Goal: Information Seeking & Learning: Learn about a topic

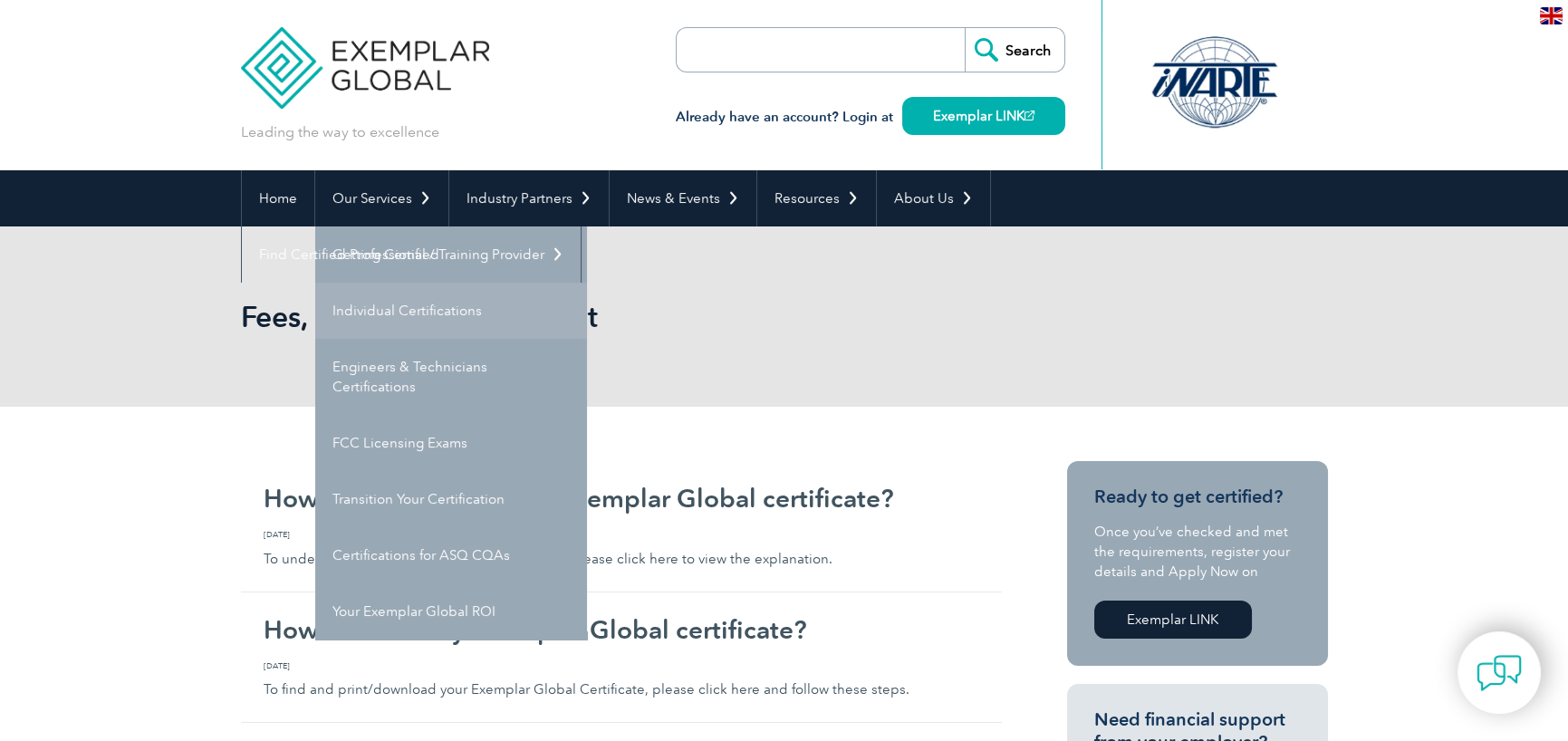
click at [404, 317] on link "Individual Certifications" at bounding box center [451, 310] width 272 height 56
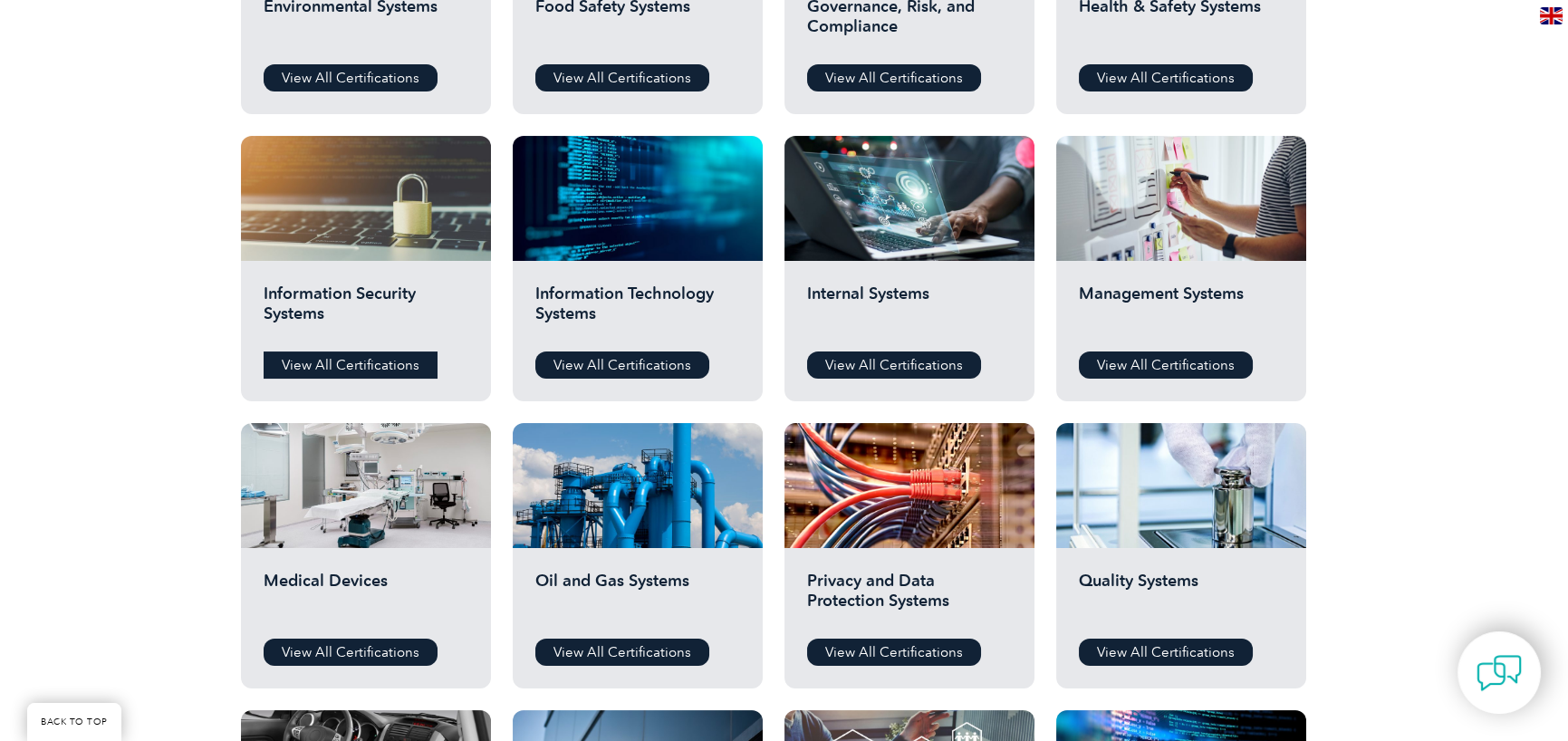
scroll to position [906, 0]
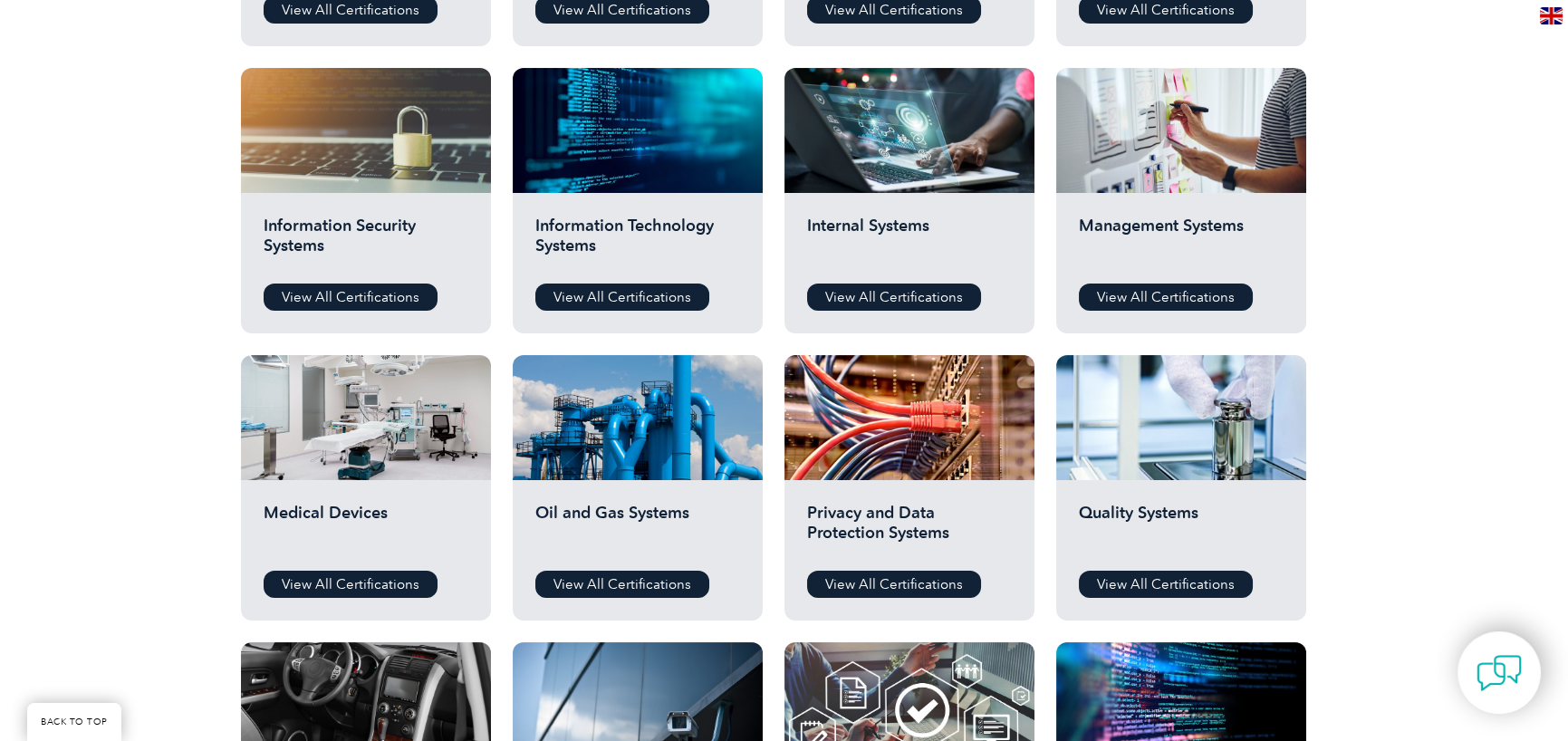
click at [1151, 235] on h2 "Management Systems" at bounding box center [1180, 243] width 204 height 54
click at [1151, 299] on link "View All Certifications" at bounding box center [1165, 297] width 174 height 28
click at [1172, 578] on link "View All Certifications" at bounding box center [1165, 584] width 174 height 28
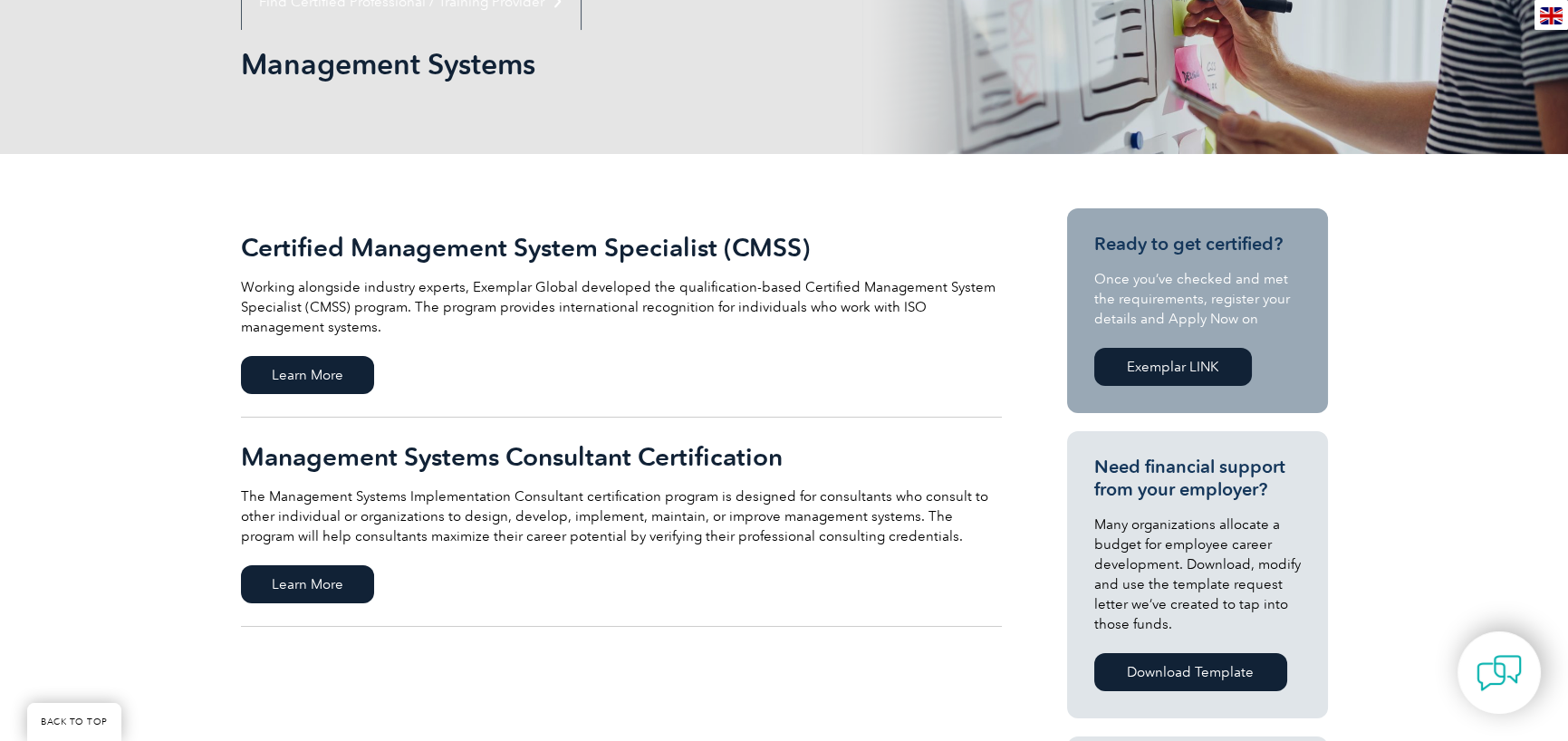
scroll to position [272, 0]
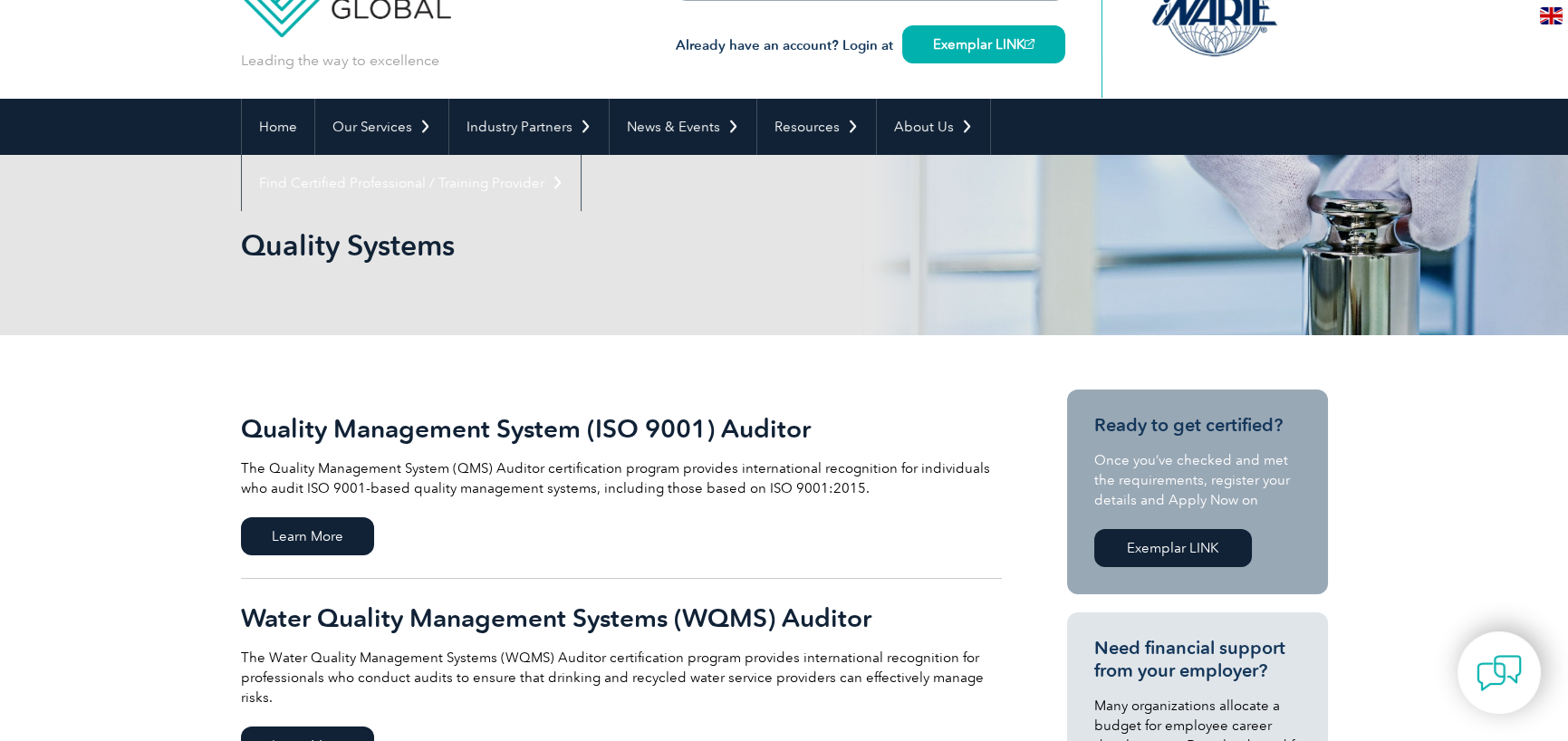
scroll to position [181, 0]
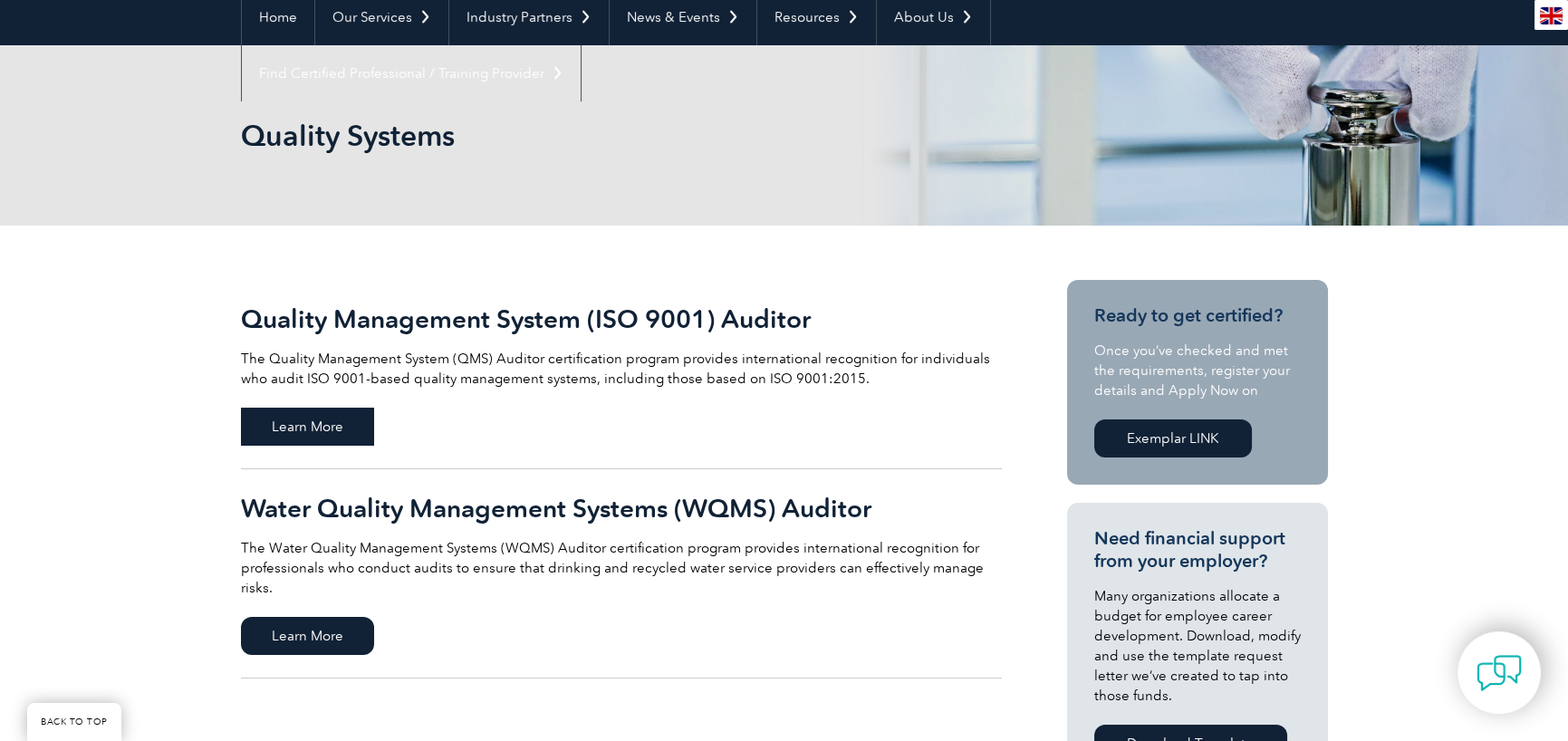
click at [328, 427] on span "Learn More" at bounding box center [307, 427] width 133 height 38
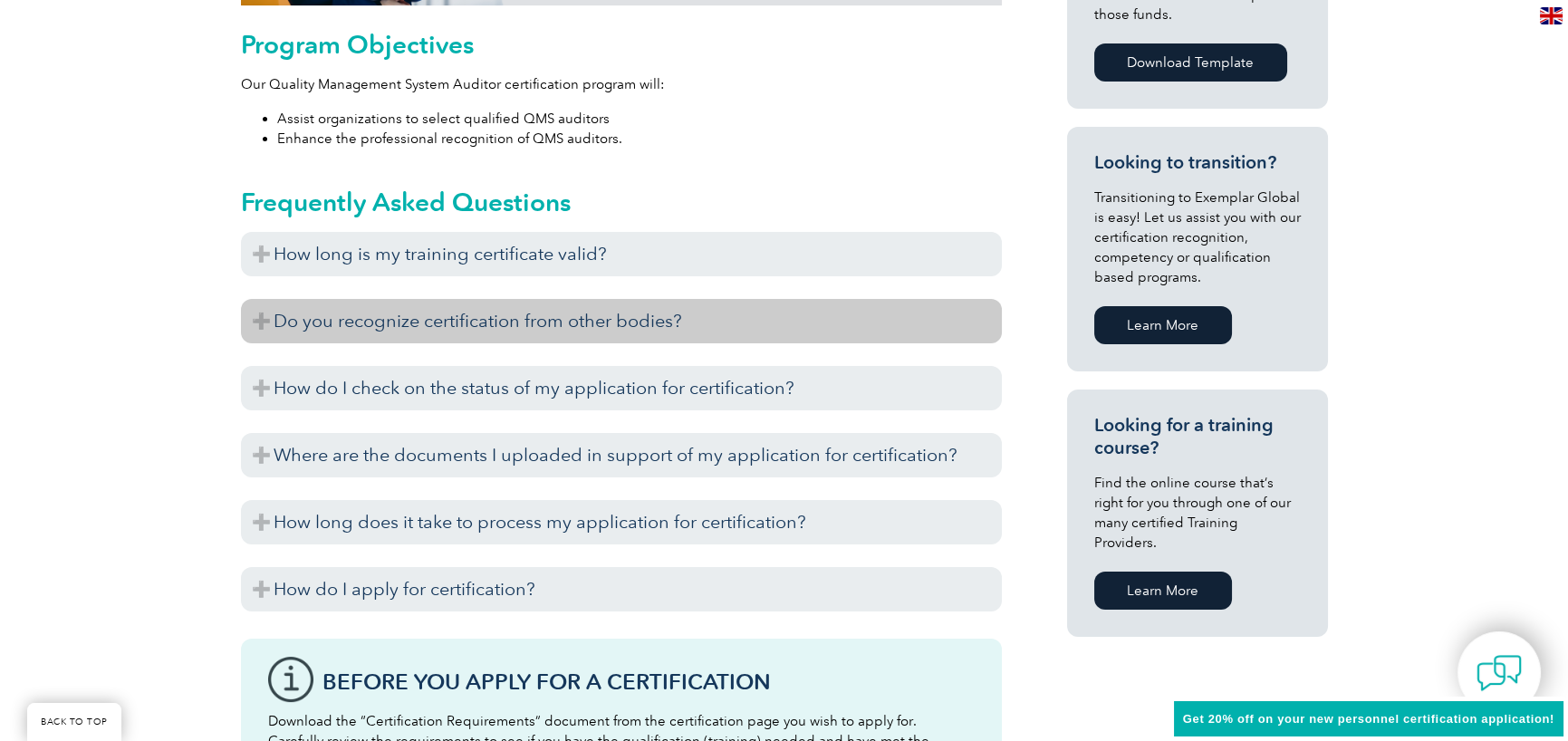
scroll to position [997, 0]
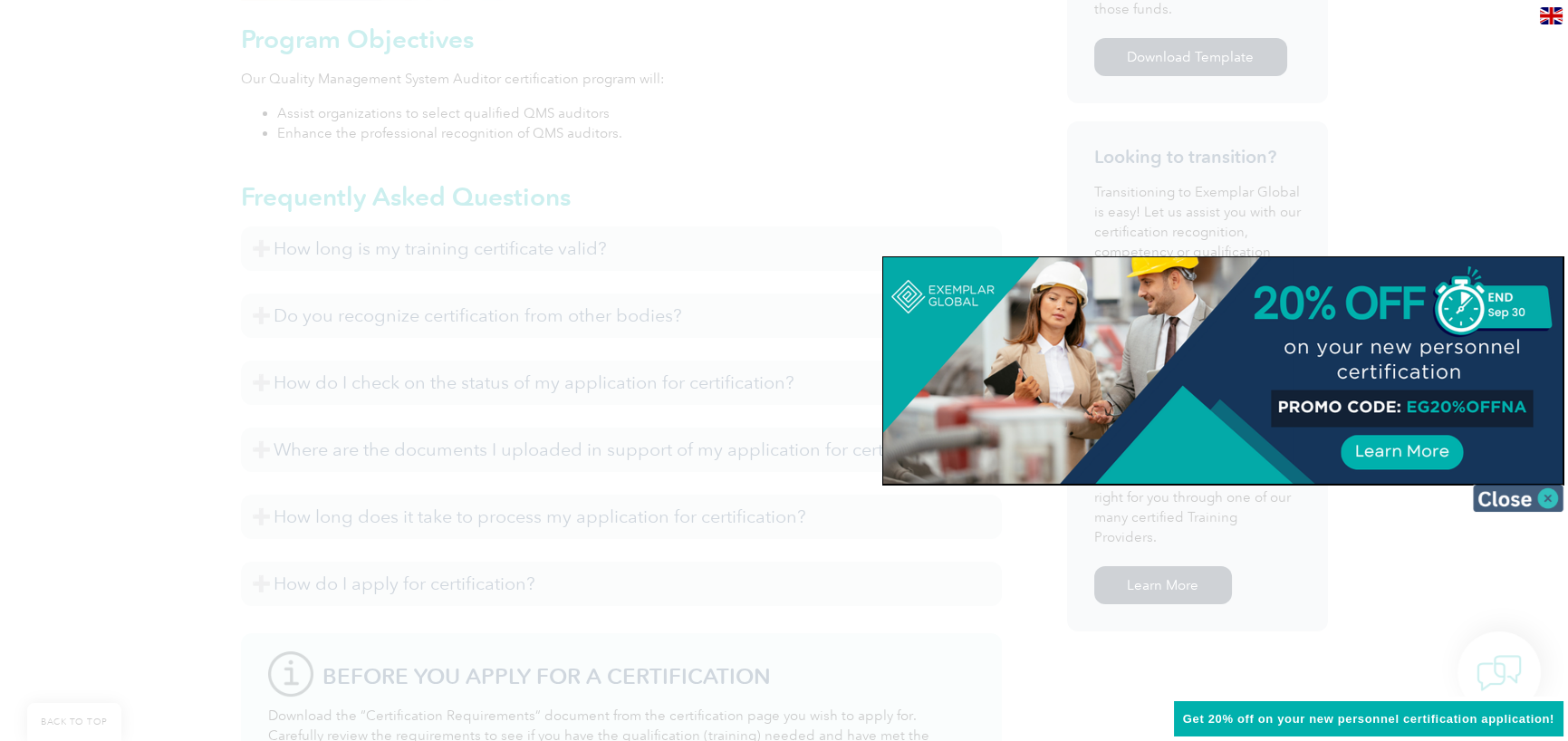
click at [1550, 499] on img at bounding box center [1518, 498] width 90 height 28
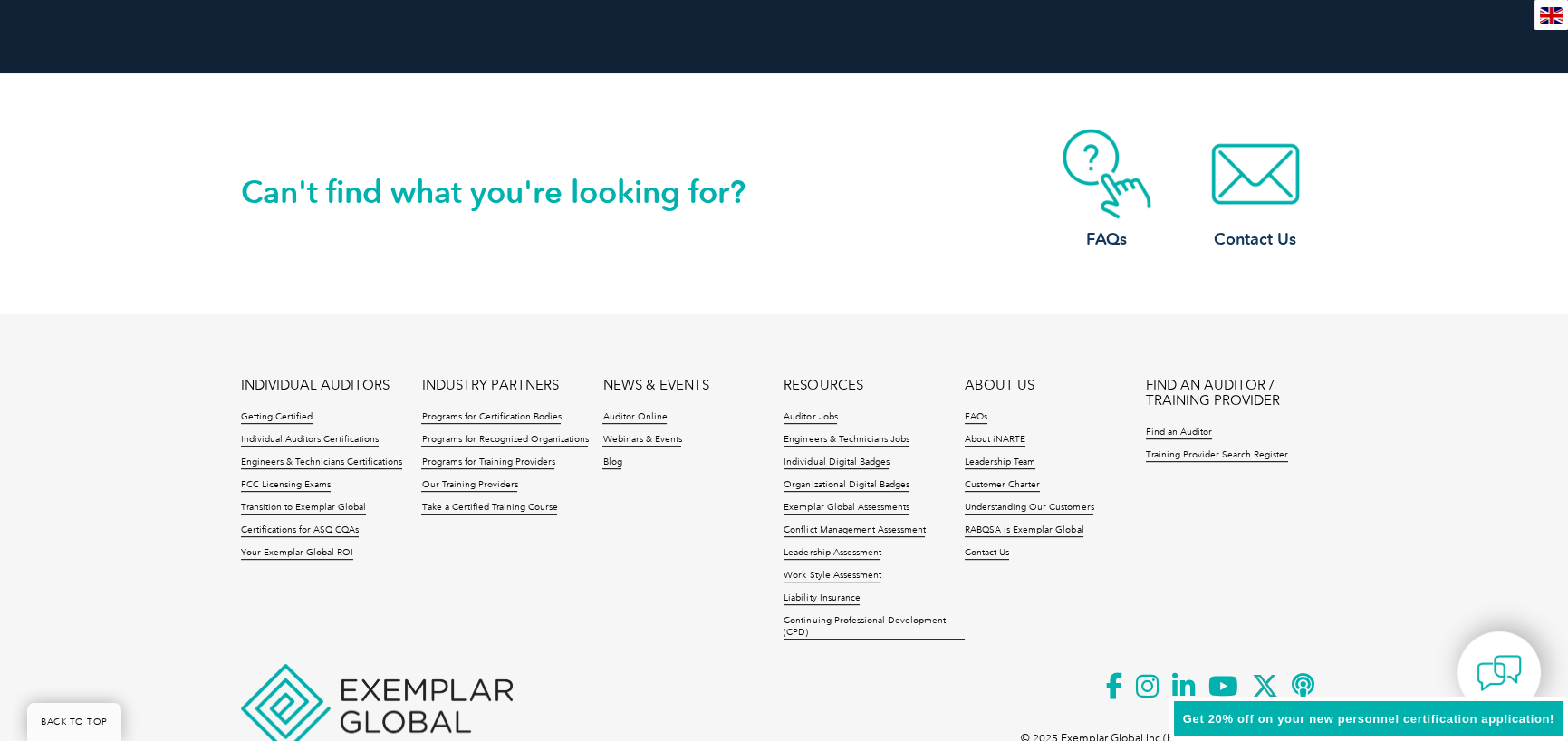
scroll to position [2463, 0]
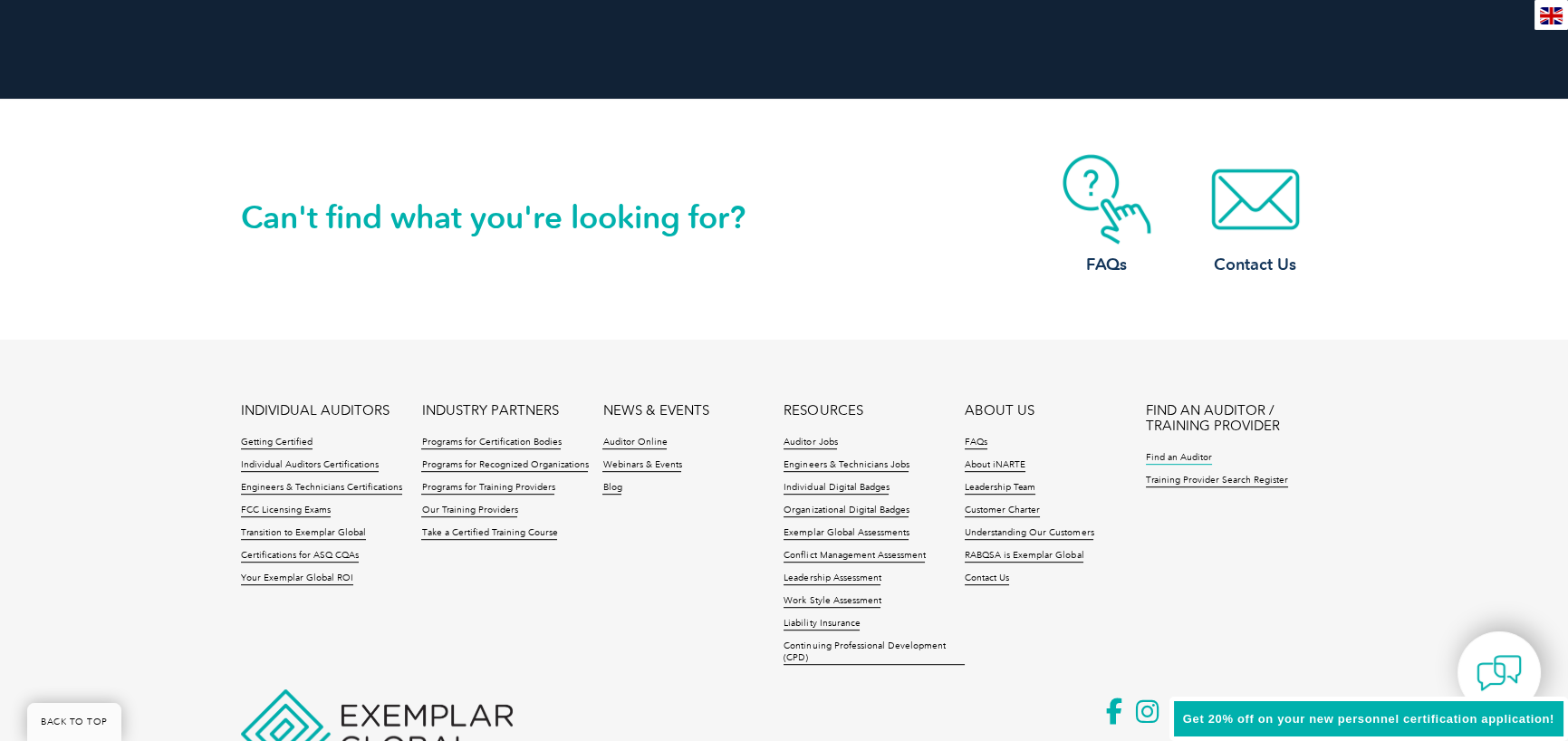
click at [1188, 460] on link "Find an Auditor" at bounding box center [1179, 458] width 67 height 12
